Goal: Use online tool/utility: Utilize a website feature to perform a specific function

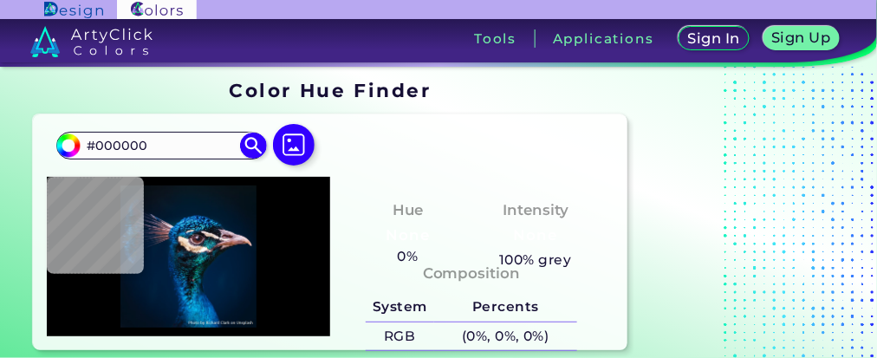
type input "#011120"
type input "#011325"
type input "#011328"
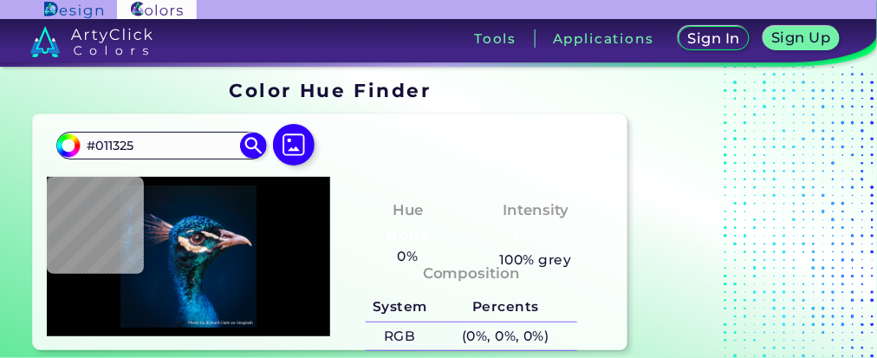
type input "#011328"
type input "#00162c"
type input "#00162C"
type input "#d6c0cd"
type input "#D6C0CD"
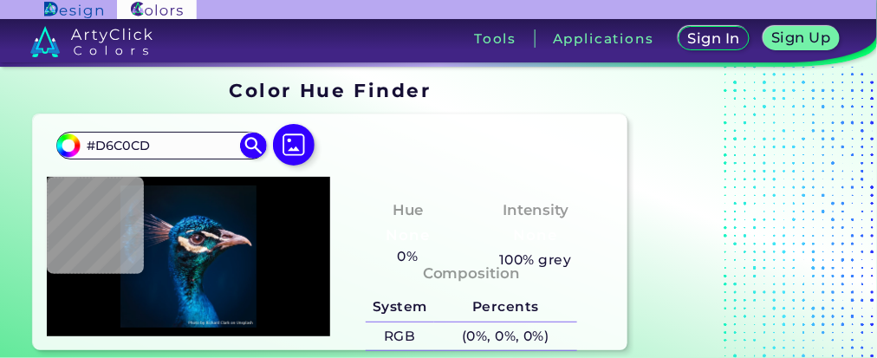
type input "#522017"
type input "#f4f2ed"
type input "#F4F2ED"
type input "#2f1b22"
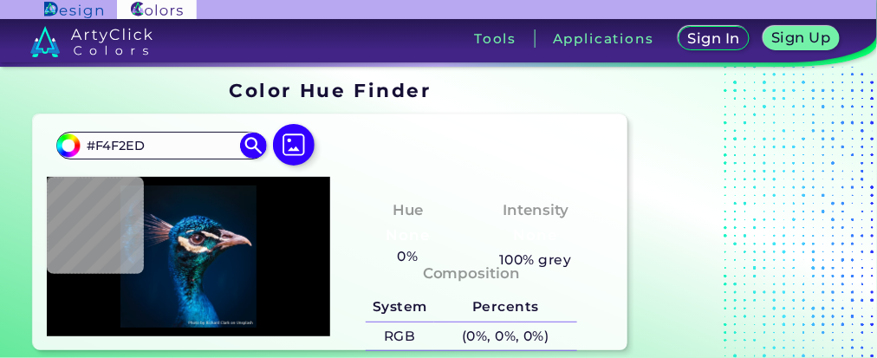
type input "#2F1B22"
type input "#4b5064"
type input "#4B5064"
type input "#16283f"
type input "#16283F"
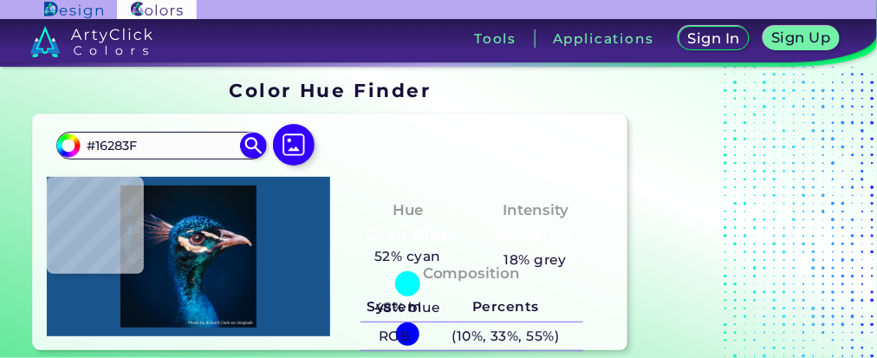
type input "#19548c"
type input "#19548C"
type input "#064e86"
type input "#064E86"
type input "#033c70"
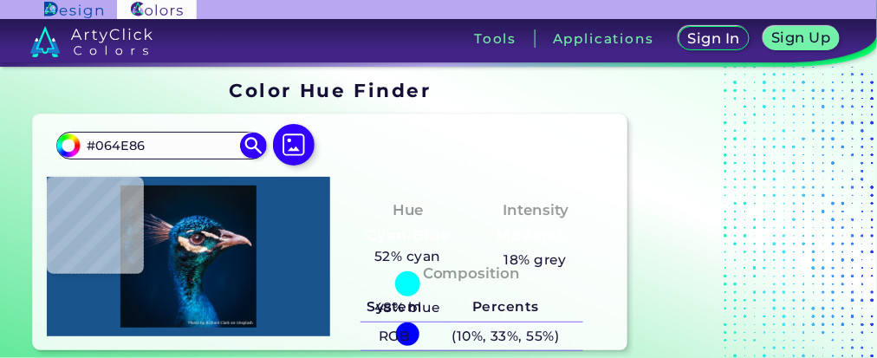
type input "#033C70"
type input "#04223c"
type input "#04223C"
type input "#725c66"
type input "#725C66"
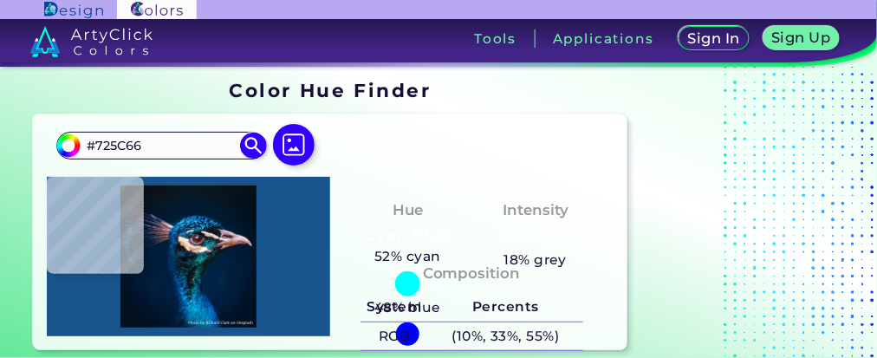
type input "#15223a"
type input "#15223A"
type input "#001b37"
type input "#001B37"
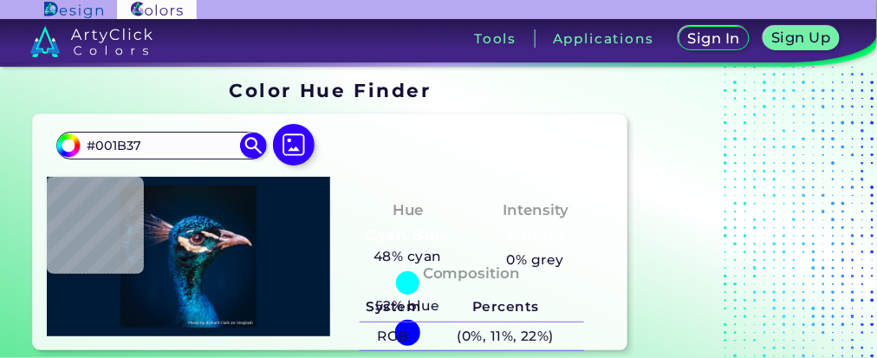
type input "#061b36"
type input "#061B36"
type input "#081d38"
type input "#081D38"
type input "#051932"
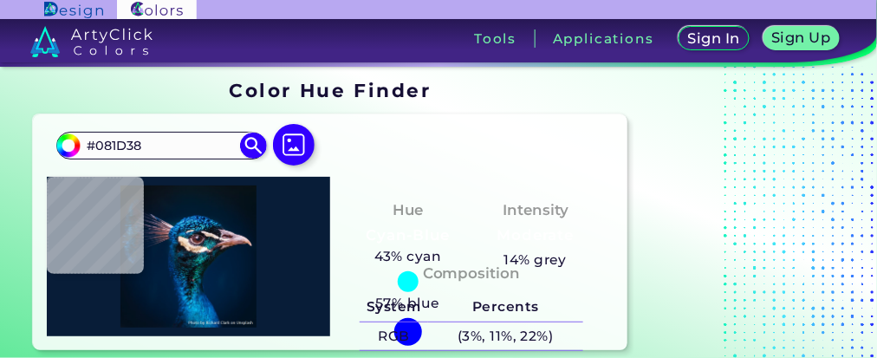
type input "#051932"
type input "#001d36"
type input "#001D36"
type input "#3e3c4b"
type input "#3E3C4B"
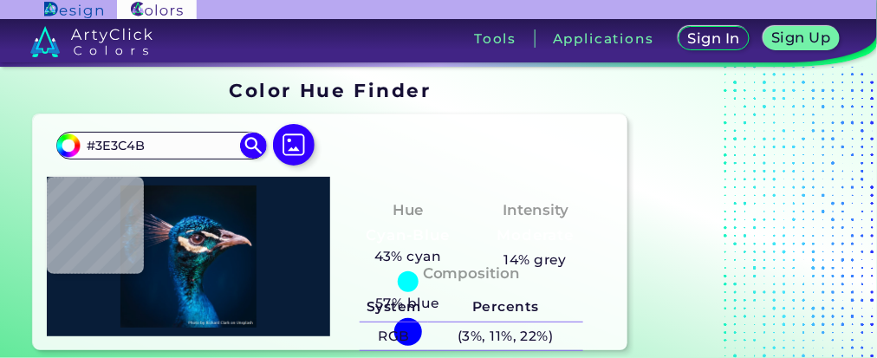
type input "#0c1e38"
type input "#0C1E38"
type input "#001b36"
type input "#001B36"
type input "#001d39"
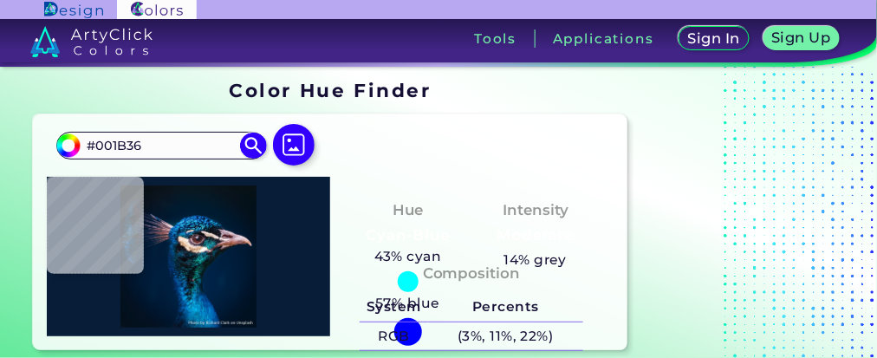
type input "#001D39"
type input "#003049"
type input "#0c5d87"
type input "#0C5D87"
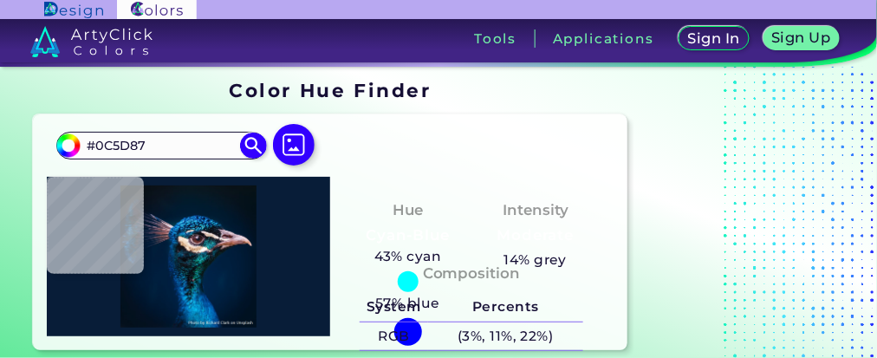
type input "#002740"
type input "#14121f"
type input "#14121F"
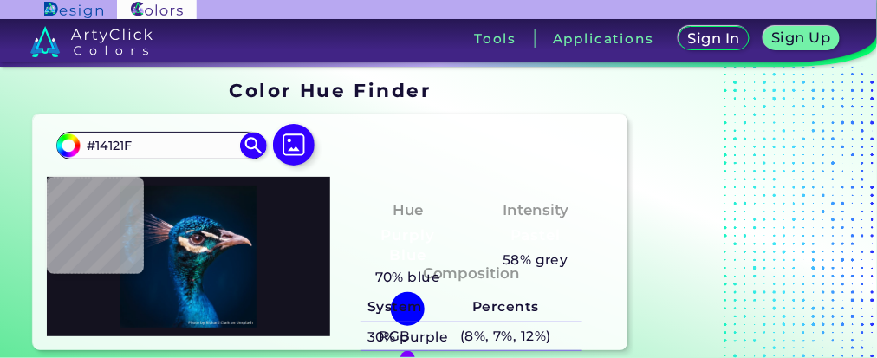
click at [178, 243] on div at bounding box center [188, 256] width 283 height 159
type input "#0d67a0"
type input "#0D67A0"
type input "#00223e"
type input "#00223E"
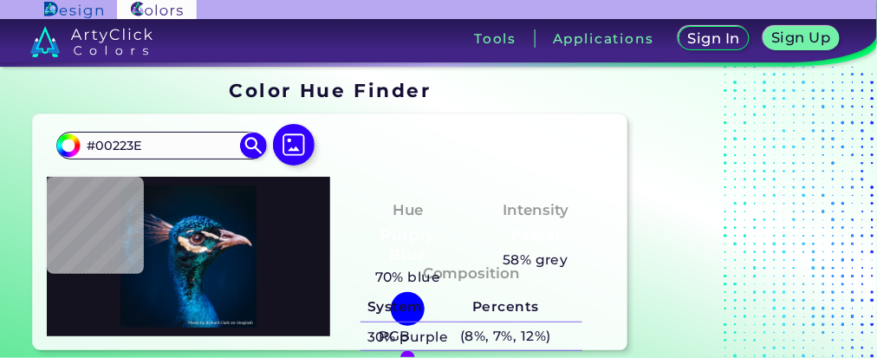
type input "#253141"
type input "#604b5c"
type input "#604B5C"
type input "#081d39"
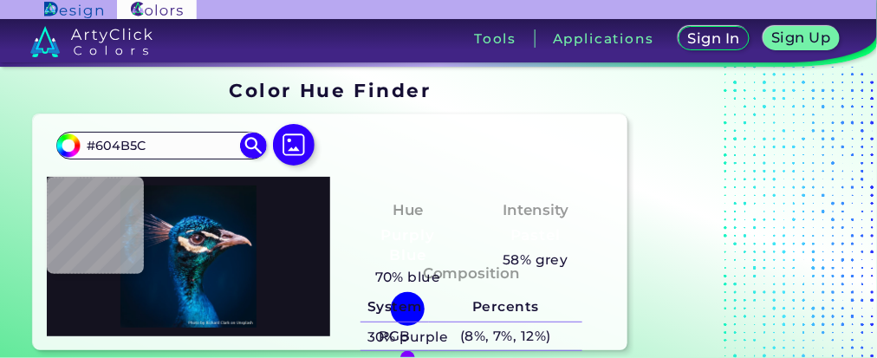
type input "#081D39"
type input "#242c49"
type input "#242C49"
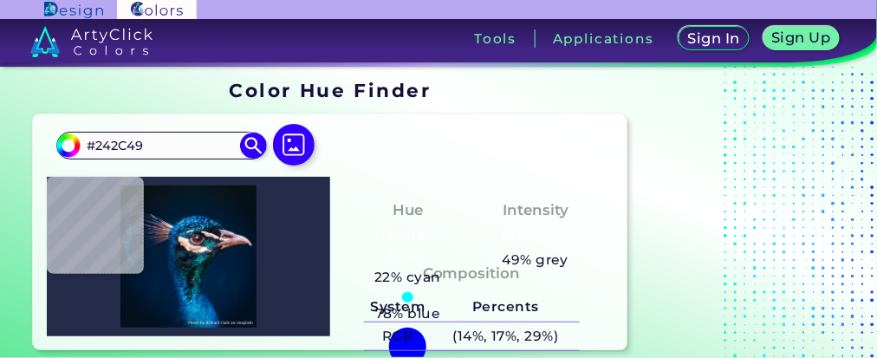
type input "#021f3b"
type input "#021F3B"
type input "#343142"
type input "#313641"
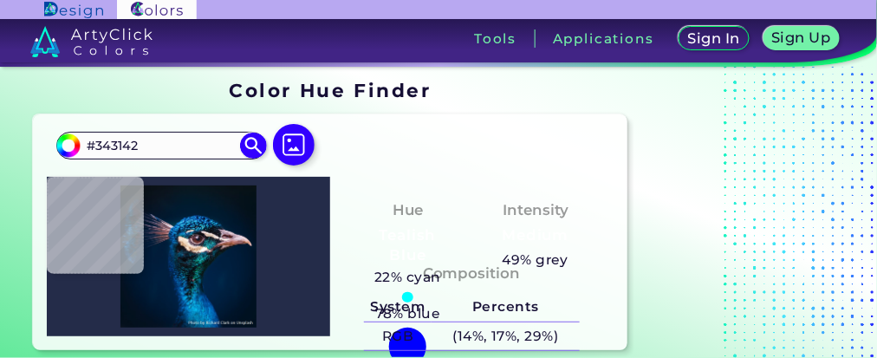
type input "#313641"
type input "#053661"
type input "#0968be"
type input "#0968BE"
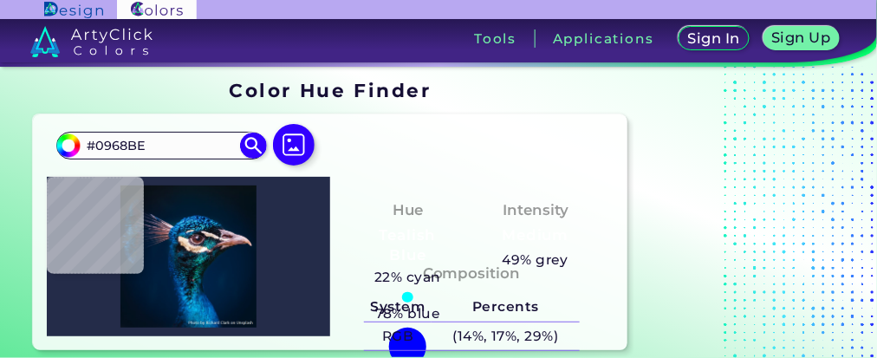
type input "#1d7dc2"
type input "#1D7DC2"
type input "#001d3e"
type input "#001D3E"
type input "#0e73aa"
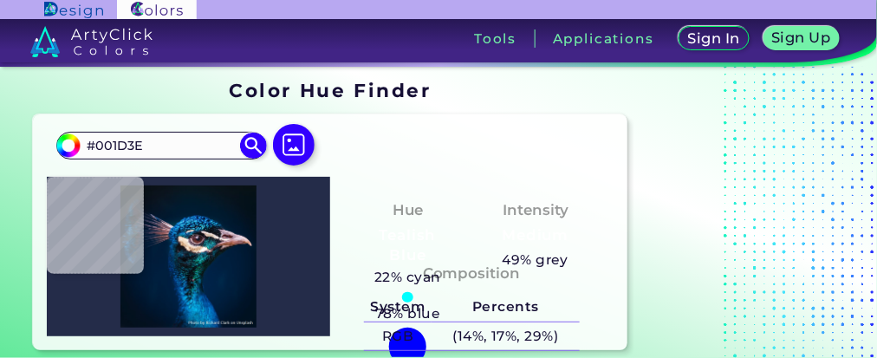
type input "#0E73AA"
type input "#0f5f8c"
type input "#0F5F8C"
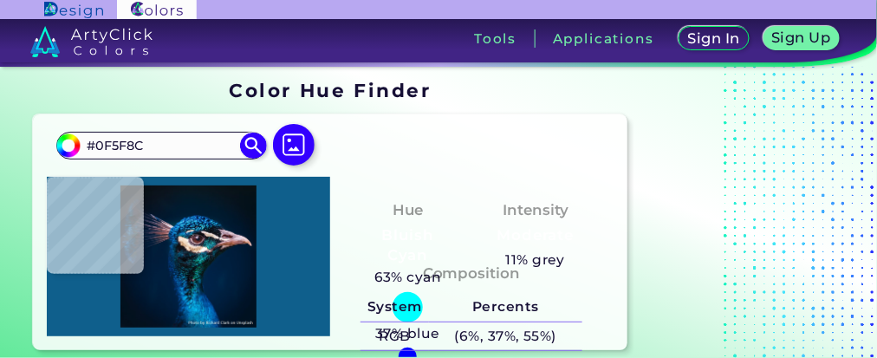
type input "#02628b"
type input "#02628B"
type input "#137baa"
type input "#137BAA"
type input "#016292"
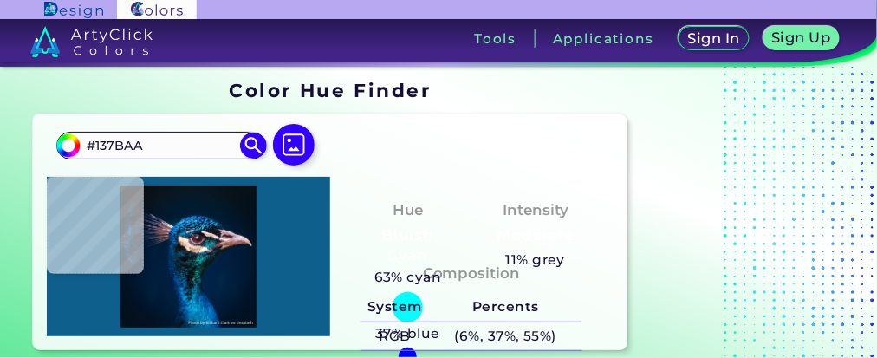
type input "#016292"
type input "#017ba1"
type input "#017BA1"
type input "#1494ba"
type input "#1494BA"
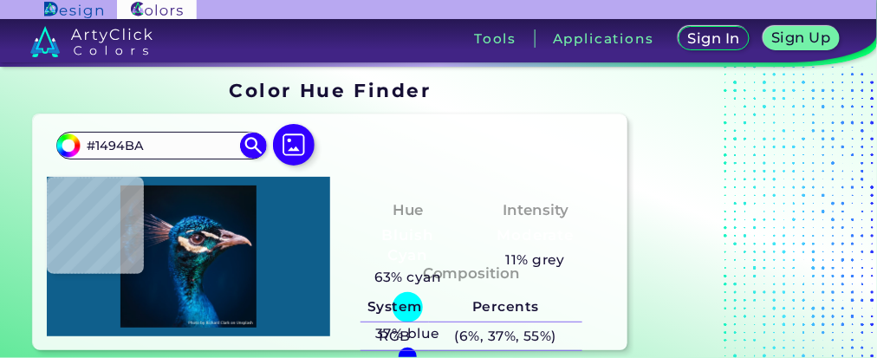
type input "#2495d5"
type input "#2495D5"
type input "#265c86"
type input "#265C86"
type input "#022b4e"
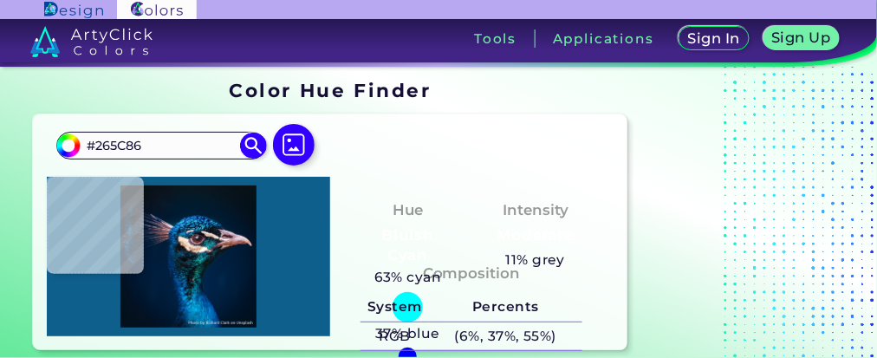
type input "#022B4E"
type input "#011022"
type input "#0d141a"
type input "#0D141A"
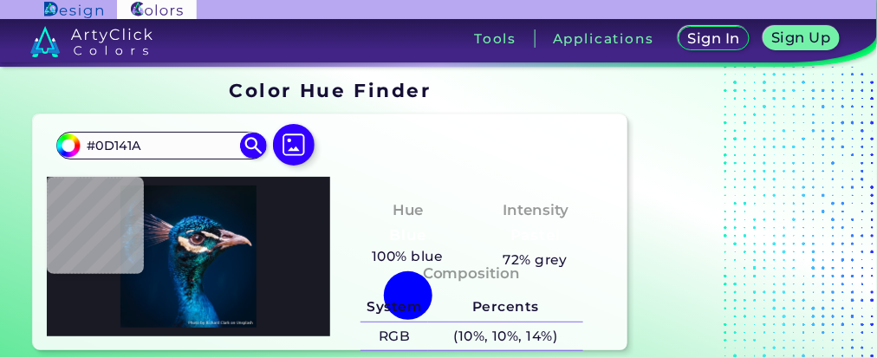
type input "#1a1a24"
type input "#1A1A24"
type input "#46363f"
type input "#46363F"
type input "#81666e"
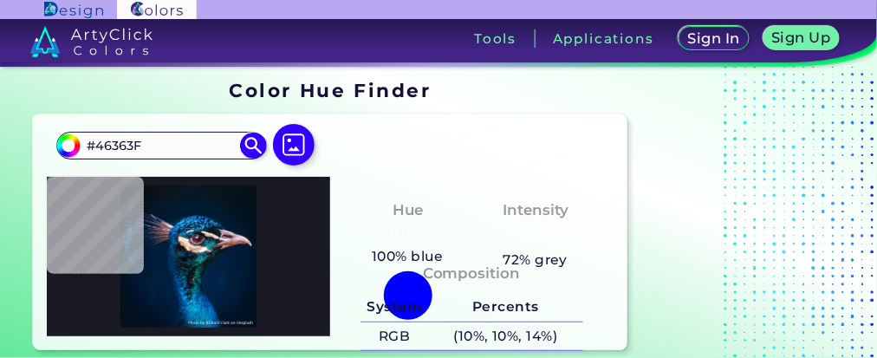
type input "#81666E"
type input "#381e28"
type input "#381E28"
type input "#6b5259"
type input "#6B5259"
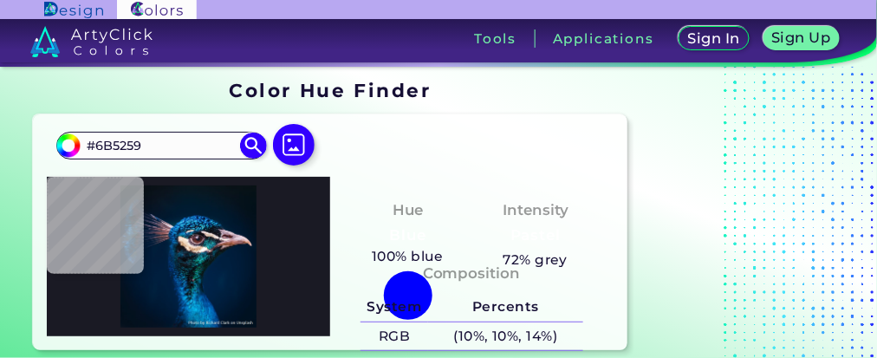
type input "#b39ebc"
type input "#B39EBC"
type input "#ddc7e2"
type input "#DDC7E2"
type input "#dacce1"
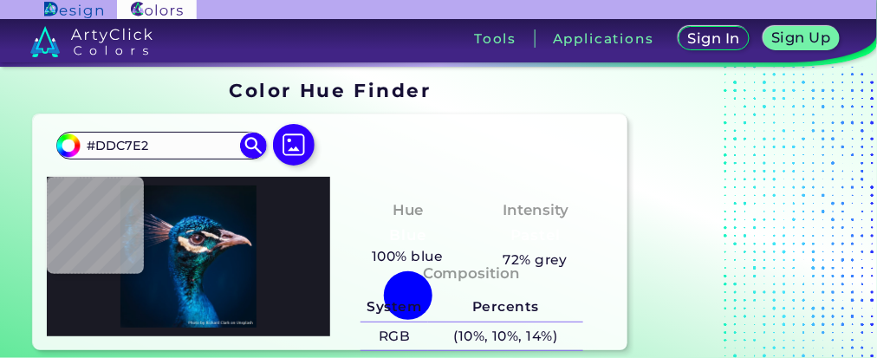
type input "#DACCE1"
type input "#54556a"
type input "#54556A"
type input "#0b111e"
type input "#0B111E"
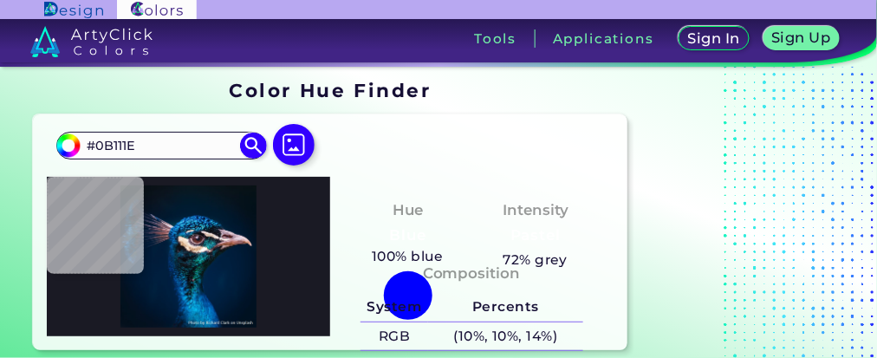
type input "#24171e"
type input "#24171E"
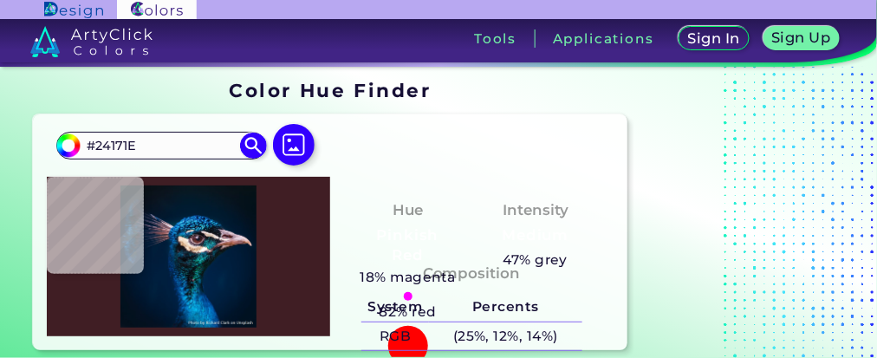
type input "#401e24"
type input "#401E24"
type input "#5c424f"
type input "#5C424F"
type input "#15111c"
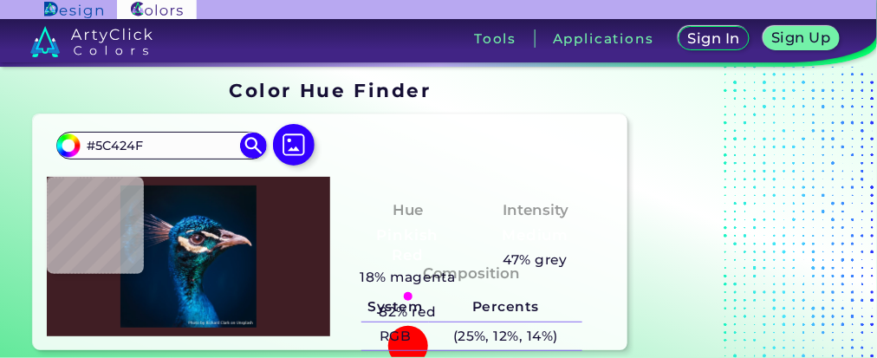
type input "#15111C"
type input "#102e3b"
type input "#102E3B"
type input "#25616d"
type input "#25616D"
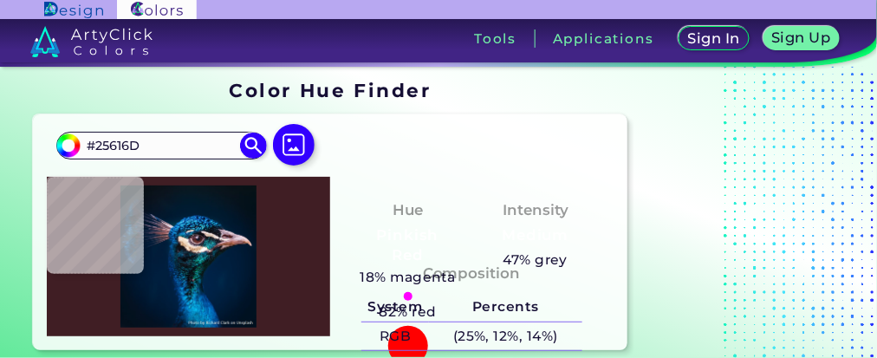
type input "#077b7e"
type input "#077B7E"
type input "#003848"
type input "#182538"
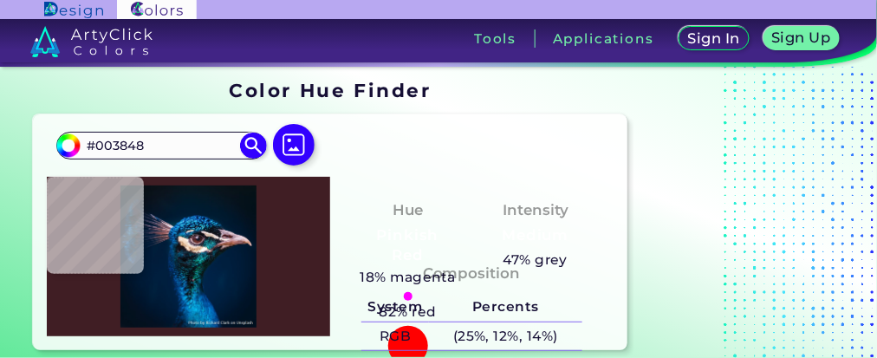
type input "#182538"
type input "#479da9"
type input "#479DA9"
type input "#133e49"
type input "#133E49"
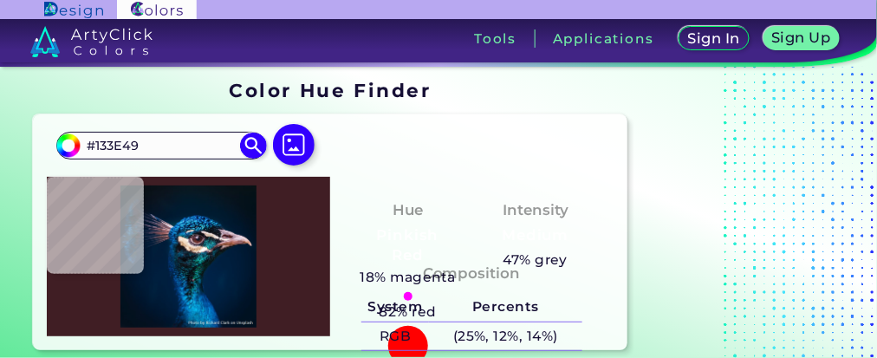
type input "#20606d"
type input "#20606D"
type input "#354452"
type input "#27252f"
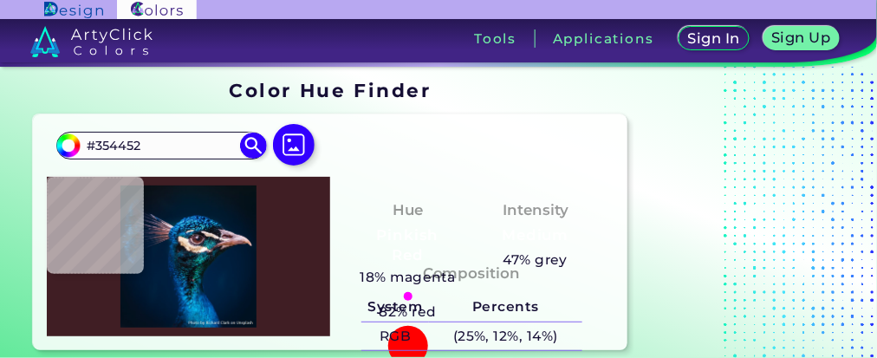
type input "#27252F"
type input "#362937"
type input "#d3aebc"
type input "#D3AEBC"
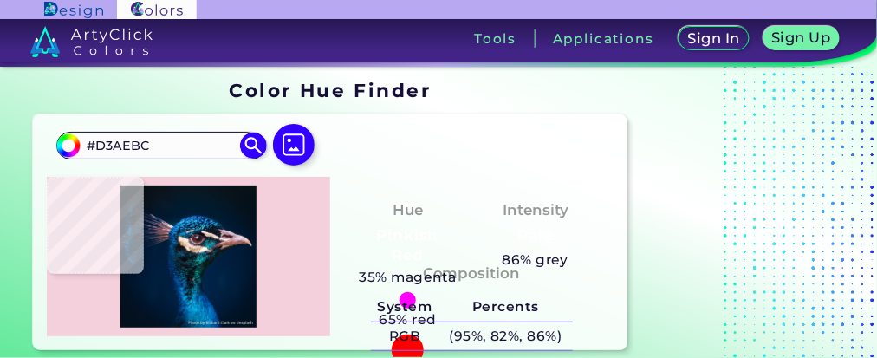
type input "#f3d0dc"
type input "#F3D0DC"
type input "#ddb6c0"
type input "#DDB6C0"
type input "#c28e93"
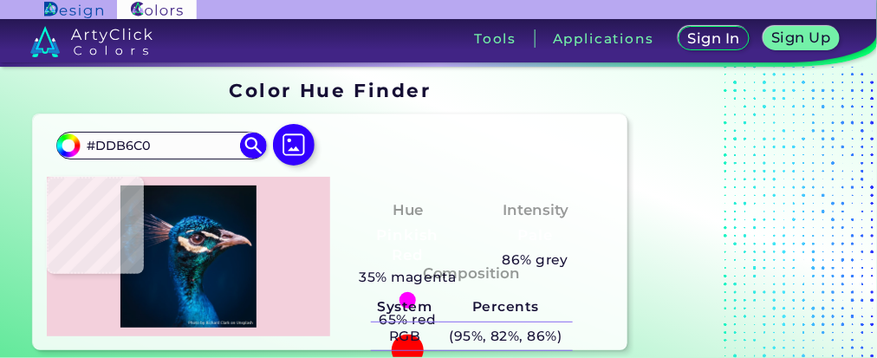
type input "#C28E93"
type input "#b8797a"
type input "#B8797A"
type input "#ae7059"
type input "#AE7059"
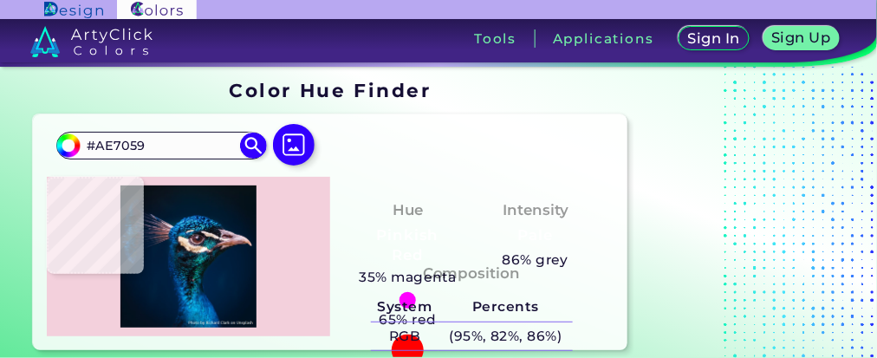
type input "#bd7c66"
type input "#BD7C66"
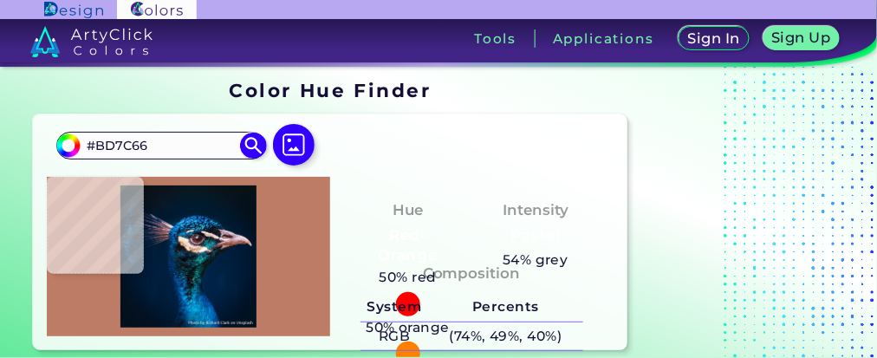
type input "#bc7866"
type input "#BC7866"
type input "#ba7762"
type input "#BA7762"
type input "#be7666"
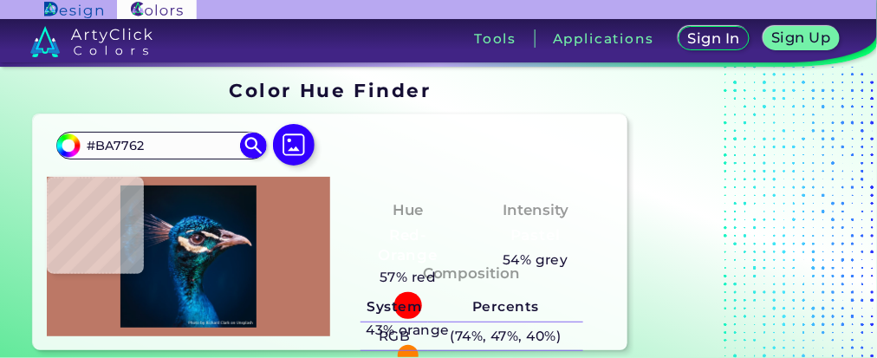
type input "#BE7666"
type input "#dbbcca"
type input "#DBBCCA"
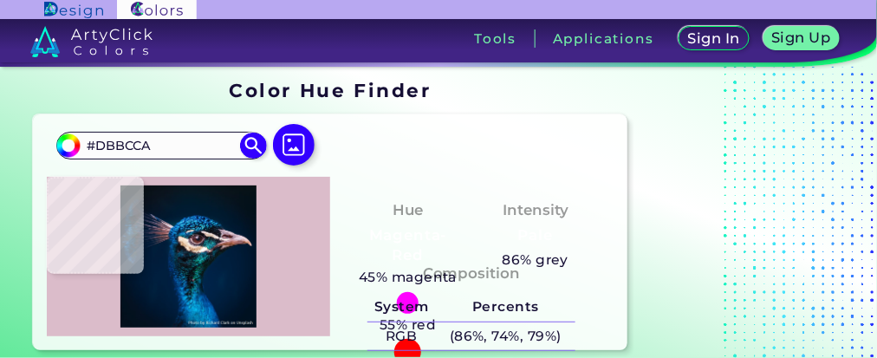
type input "#ebd0dd"
type input "#EBD0DD"
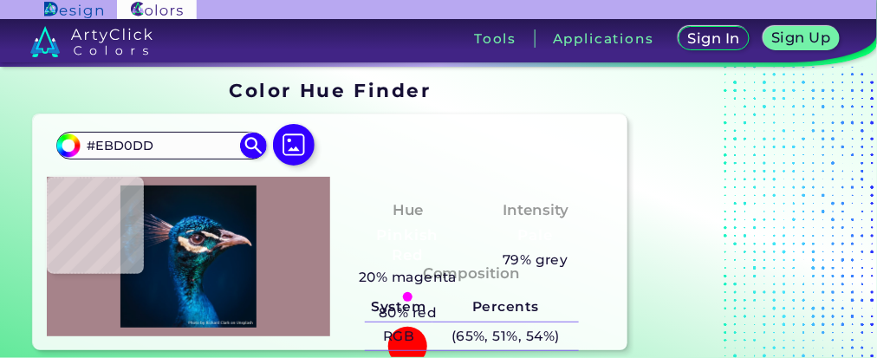
type input "#a6838a"
type input "#A6838A"
type input "#f5dfe1"
type input "#F5DFE1"
type input "#fffdfa"
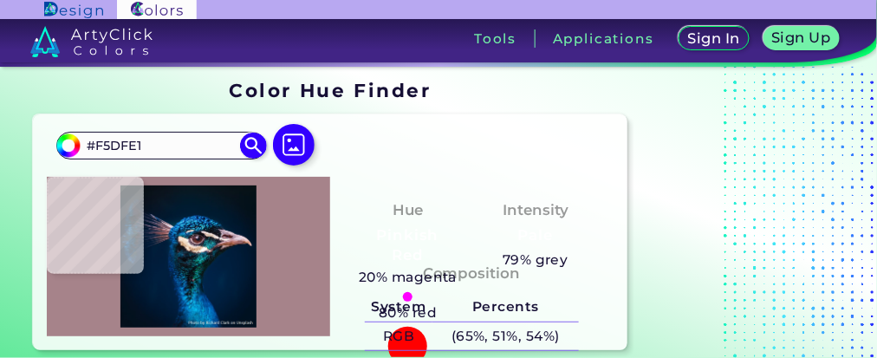
type input "#FFFDFA"
type input "#997c8e"
type input "#997C8E"
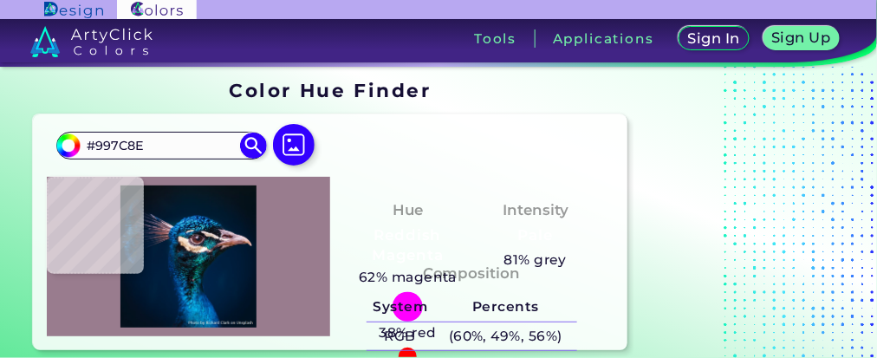
type input "#dba7ab"
type input "#DBA7AB"
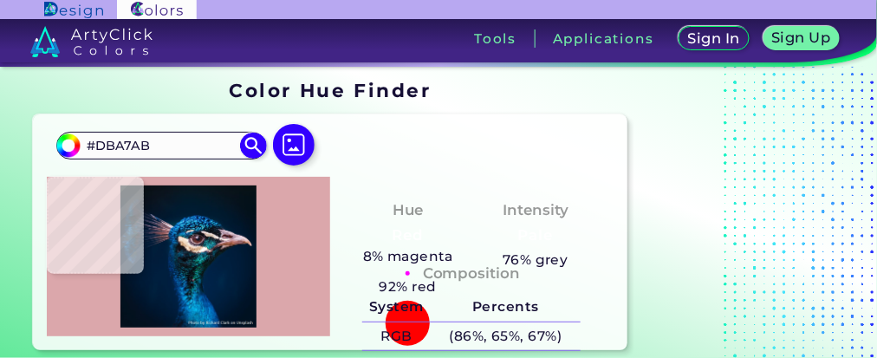
type input "#7d4955"
type input "#7D4955"
type input "#a47683"
type input "#A47683"
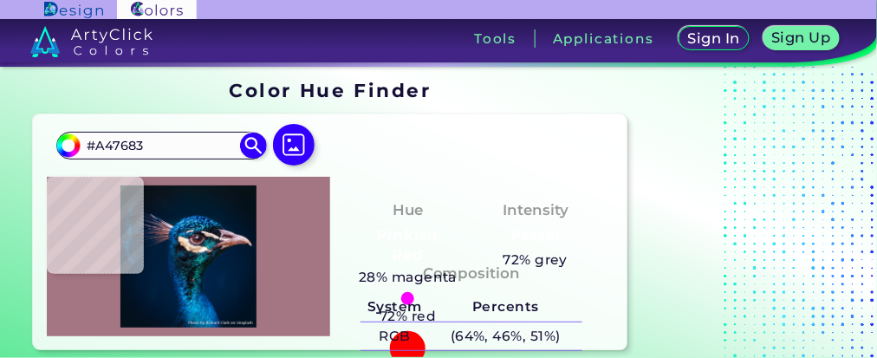
type input "#b4909c"
type input "#B4909C"
type input "#73515d"
type input "#73515D"
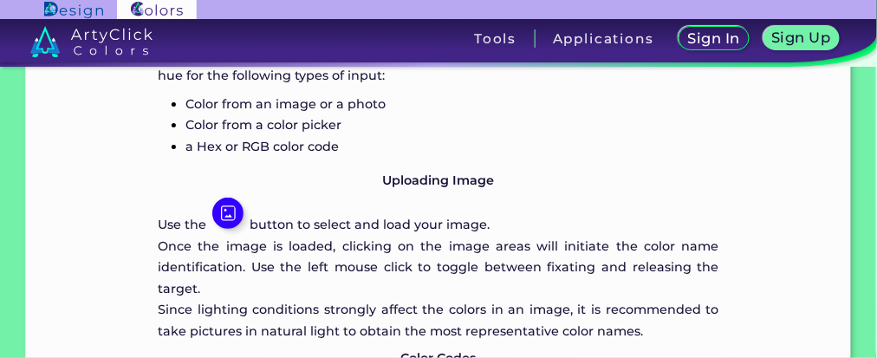
scroll to position [866, 0]
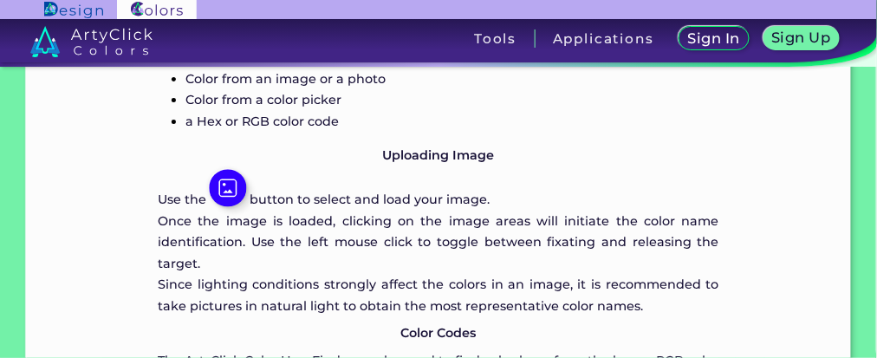
click at [234, 191] on img at bounding box center [228, 188] width 37 height 37
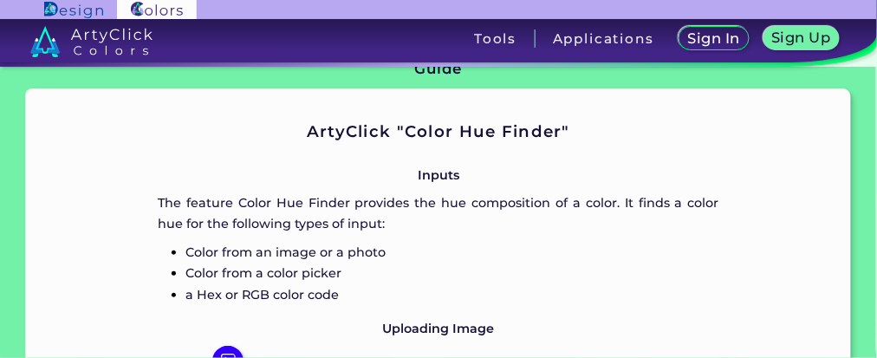
click at [442, 172] on p "Inputs" at bounding box center [438, 175] width 561 height 21
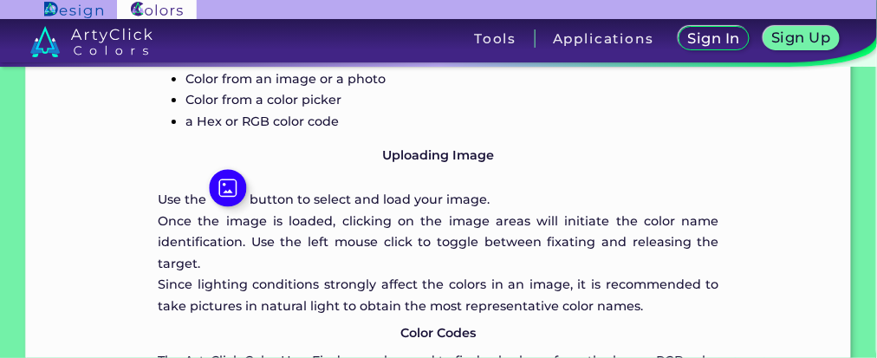
click at [234, 197] on img at bounding box center [228, 188] width 37 height 37
click at [232, 185] on img at bounding box center [228, 188] width 37 height 37
drag, startPoint x: 232, startPoint y: 185, endPoint x: 272, endPoint y: 189, distance: 40.1
click at [237, 185] on img at bounding box center [227, 187] width 31 height 31
drag, startPoint x: 314, startPoint y: 201, endPoint x: 406, endPoint y: 192, distance: 93.1
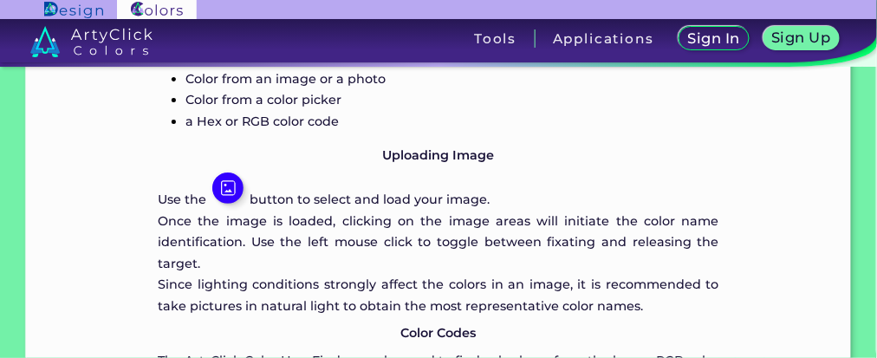
click at [321, 202] on p "Use the button to select and load your image." at bounding box center [438, 190] width 561 height 37
click at [537, 191] on p "Use the button to select and load your image." at bounding box center [438, 190] width 561 height 37
click at [494, 201] on p "Use the button to select and load your image." at bounding box center [438, 190] width 561 height 37
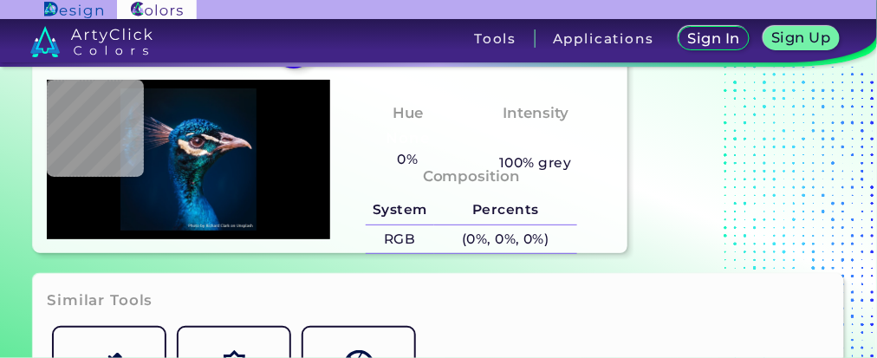
scroll to position [0, 0]
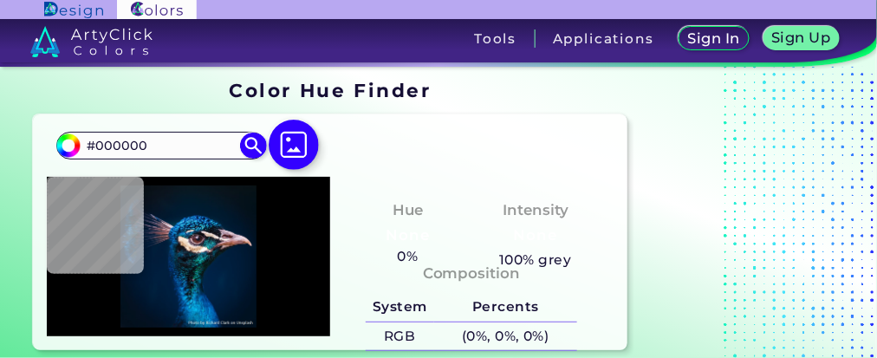
click at [299, 151] on img at bounding box center [294, 145] width 50 height 50
click at [0, 0] on input "file" at bounding box center [0, 0] width 0 height 0
click at [291, 142] on img at bounding box center [294, 145] width 50 height 50
click at [0, 0] on input "file" at bounding box center [0, 0] width 0 height 0
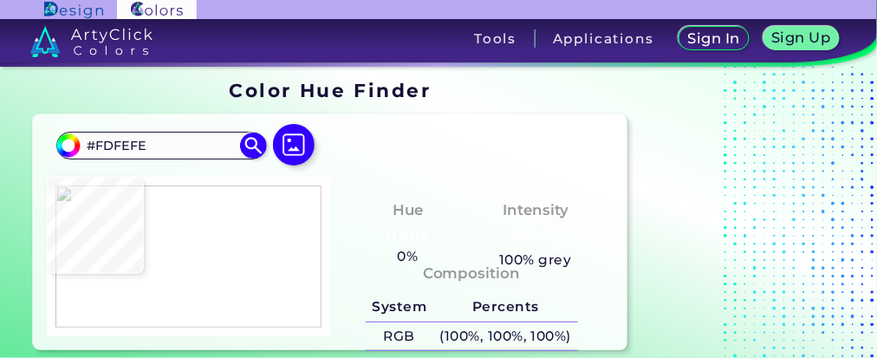
click at [197, 263] on div at bounding box center [188, 256] width 283 height 159
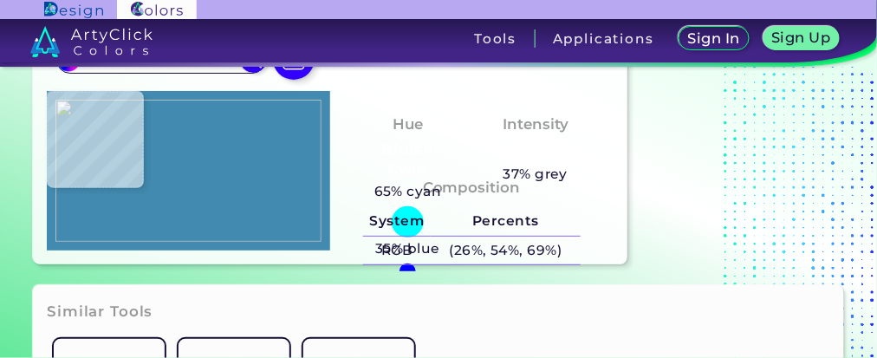
scroll to position [87, 0]
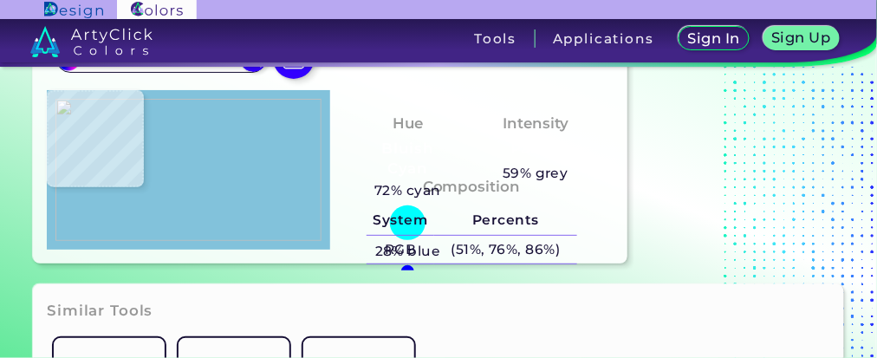
click at [155, 122] on img at bounding box center [188, 170] width 266 height 142
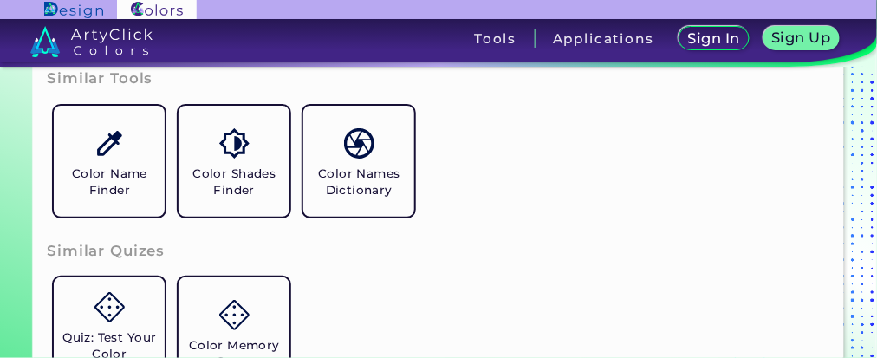
scroll to position [347, 0]
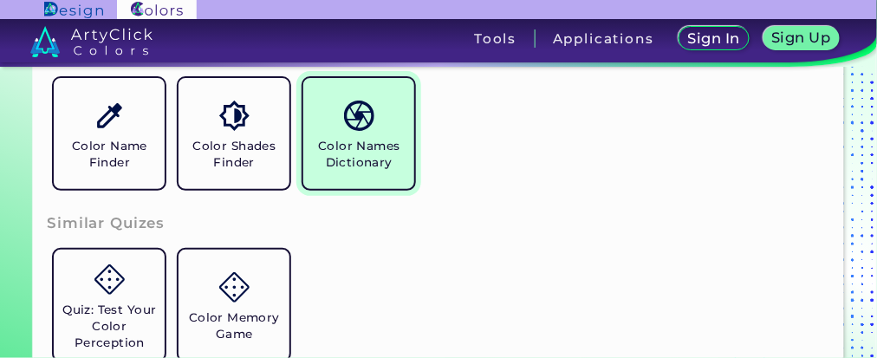
click at [360, 152] on h5 "Color Names Dictionary" at bounding box center [358, 154] width 97 height 33
